Goal: Consume media (video, audio)

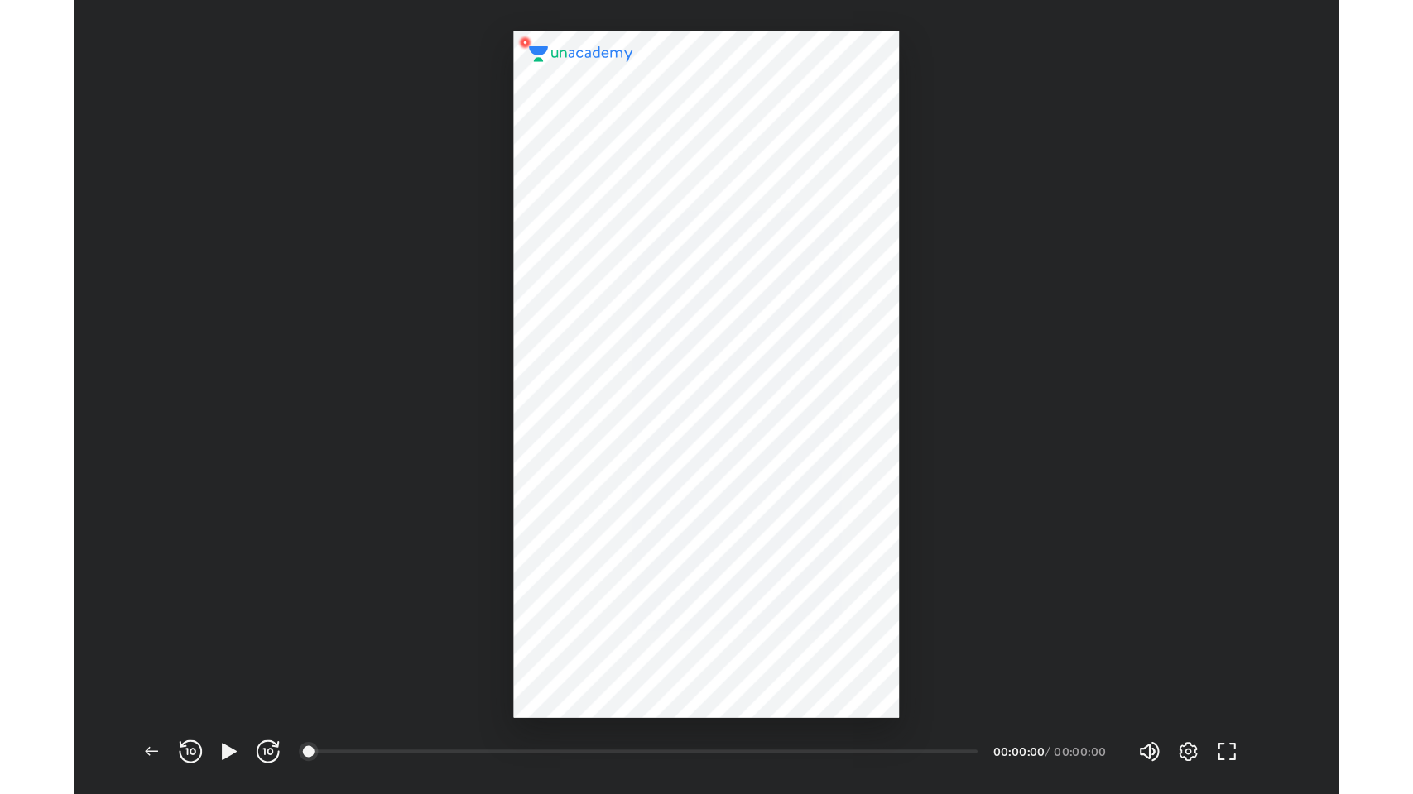
scroll to position [680, 1083]
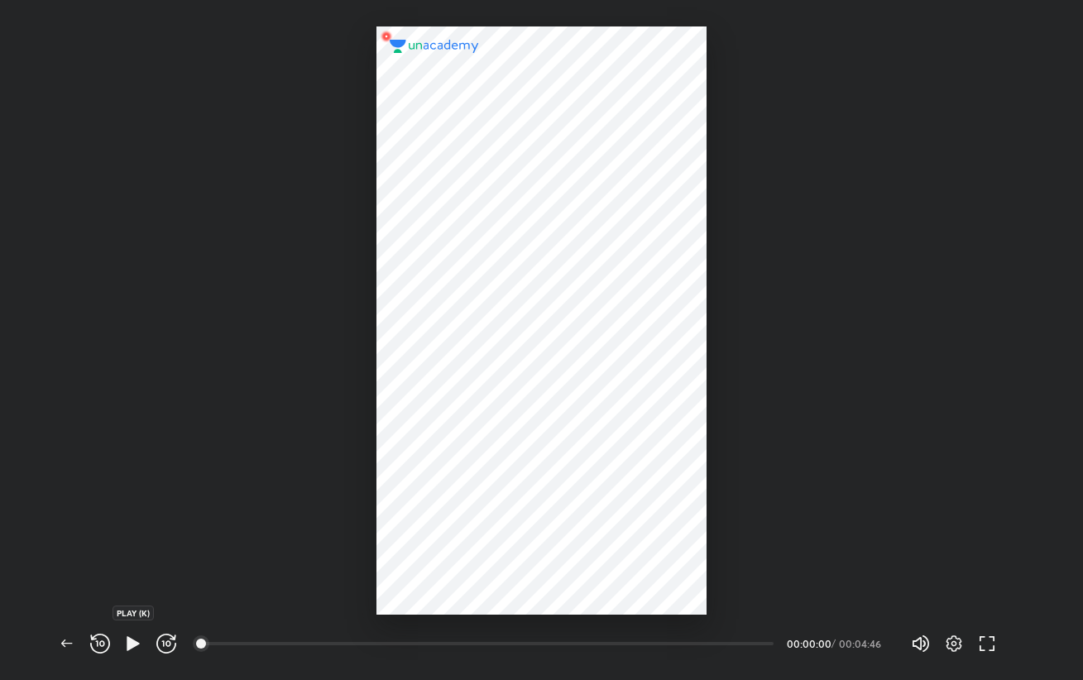
click at [127, 644] on icon "button" at bounding box center [133, 643] width 12 height 14
click at [165, 641] on icon "button" at bounding box center [166, 644] width 20 height 20
click at [986, 649] on icon "button" at bounding box center [987, 644] width 20 height 20
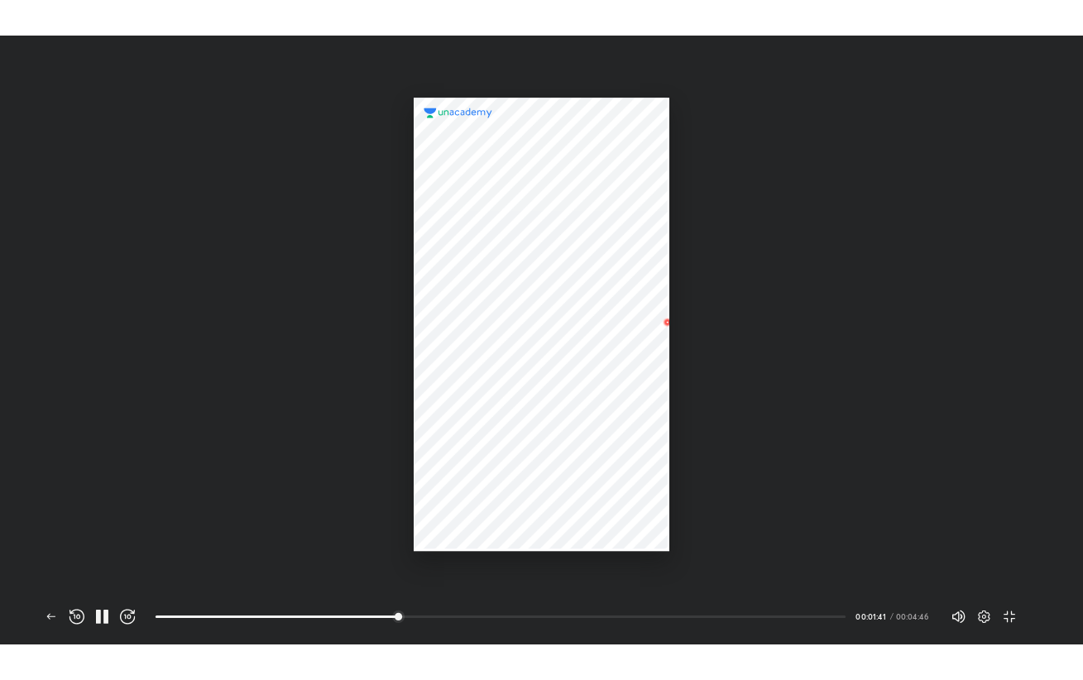
scroll to position [794, 1412]
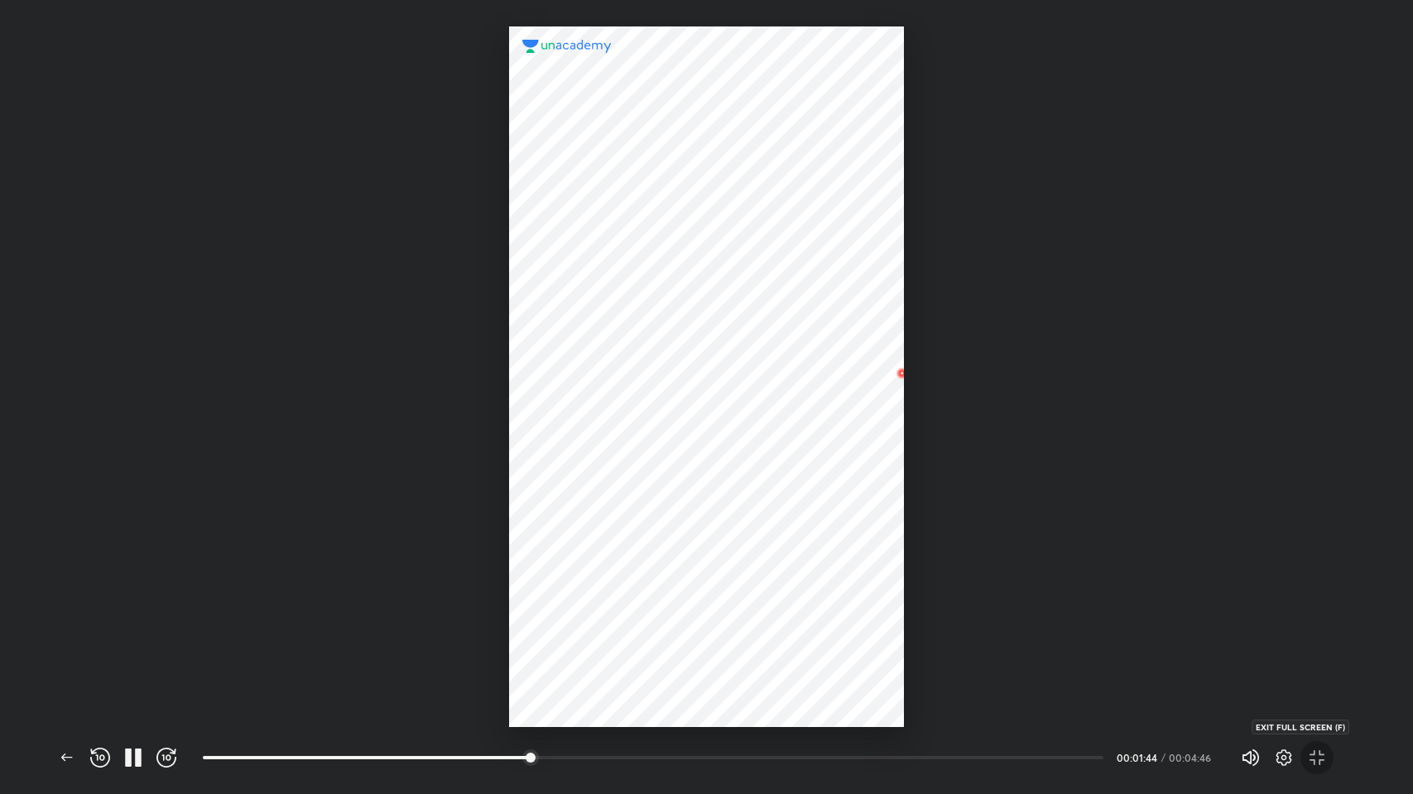
click at [1082, 679] on icon "button" at bounding box center [1317, 758] width 20 height 20
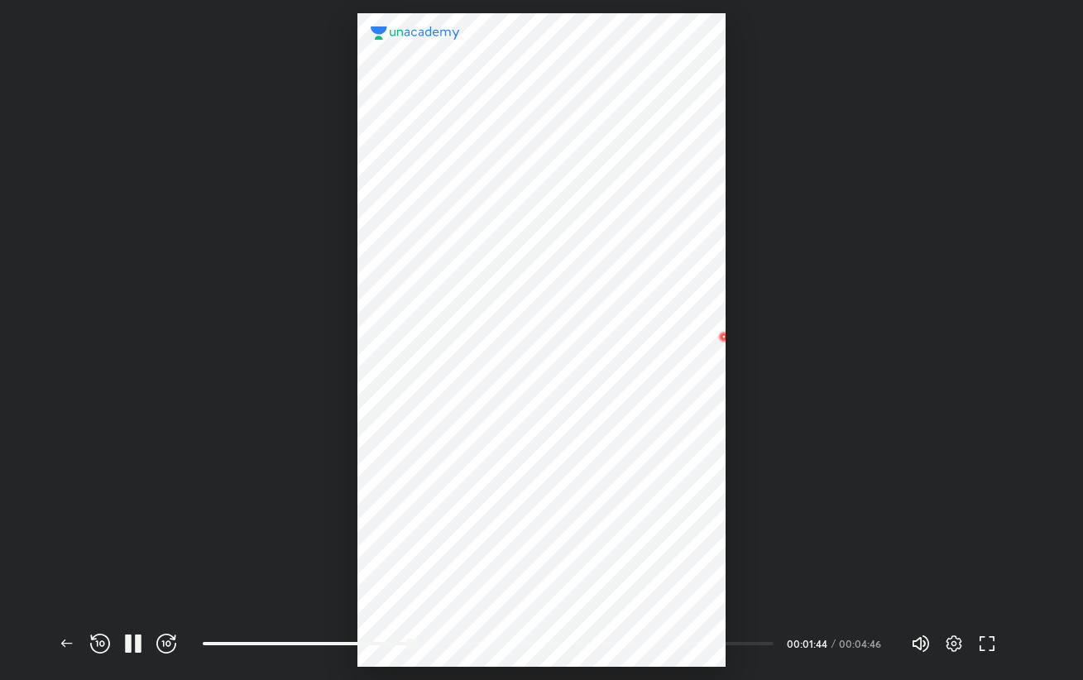
scroll to position [680, 1083]
click at [824, 639] on div "00:01:48" at bounding box center [807, 644] width 41 height 10
click at [824, 644] on div "00:01:48" at bounding box center [807, 644] width 41 height 10
click at [860, 640] on div "00:04:46" at bounding box center [862, 644] width 46 height 10
click at [162, 649] on icon "button" at bounding box center [166, 644] width 20 height 20
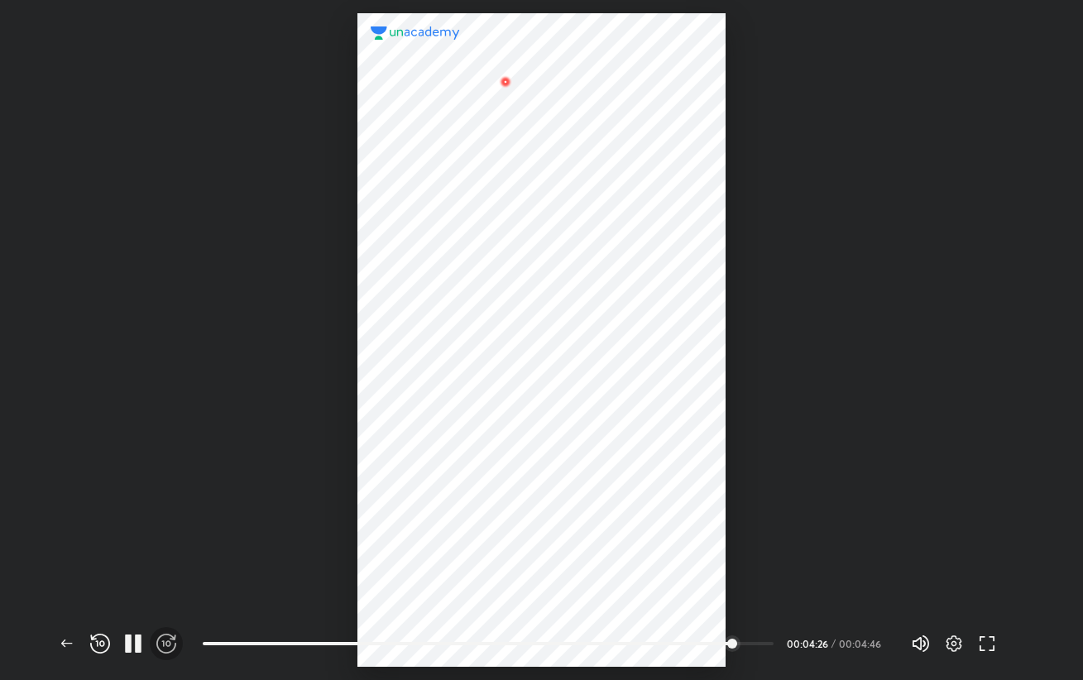
click at [162, 649] on icon "button" at bounding box center [166, 644] width 20 height 20
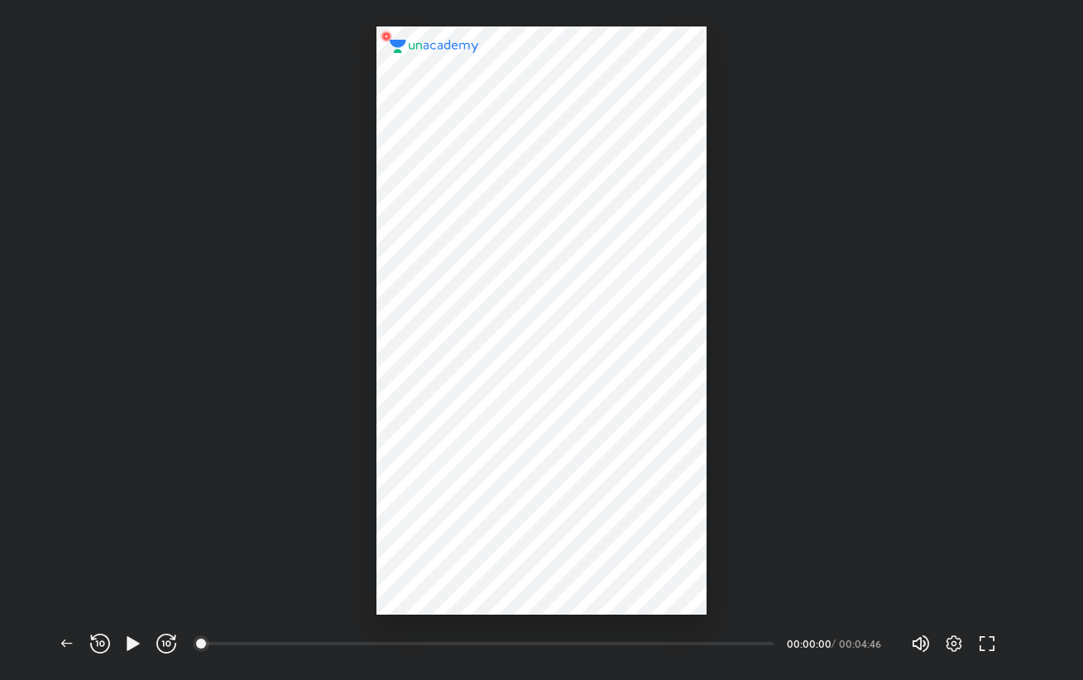
scroll to position [680, 1083]
click at [134, 649] on icon "button" at bounding box center [133, 644] width 20 height 20
click at [664, 642] on div at bounding box center [661, 643] width 13 height 13
